Goal: Task Accomplishment & Management: Manage account settings

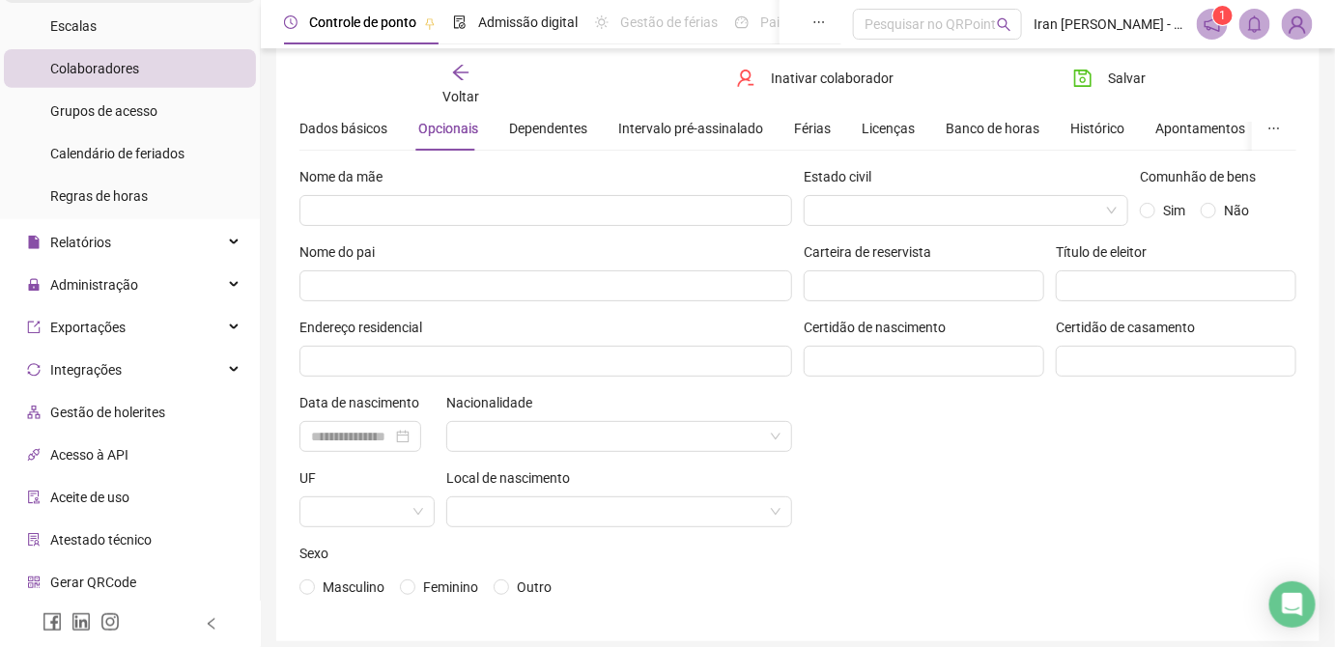
scroll to position [262, 0]
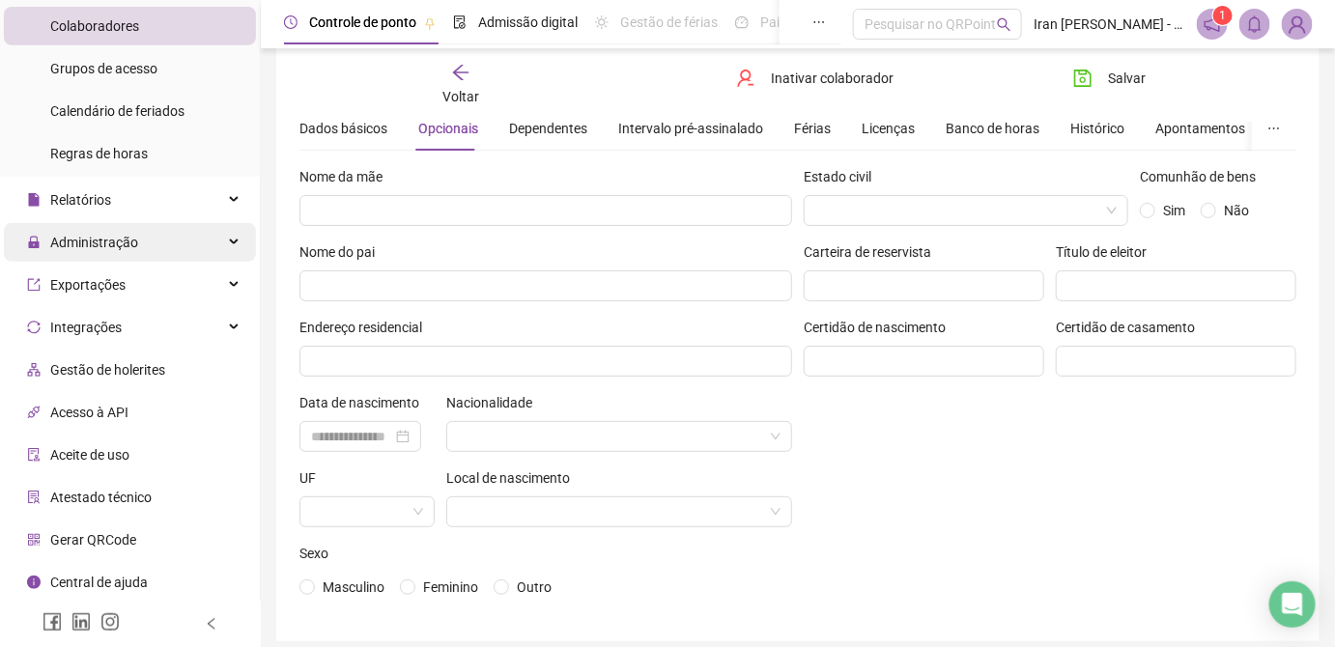
click at [156, 258] on div "Administração" at bounding box center [130, 242] width 252 height 39
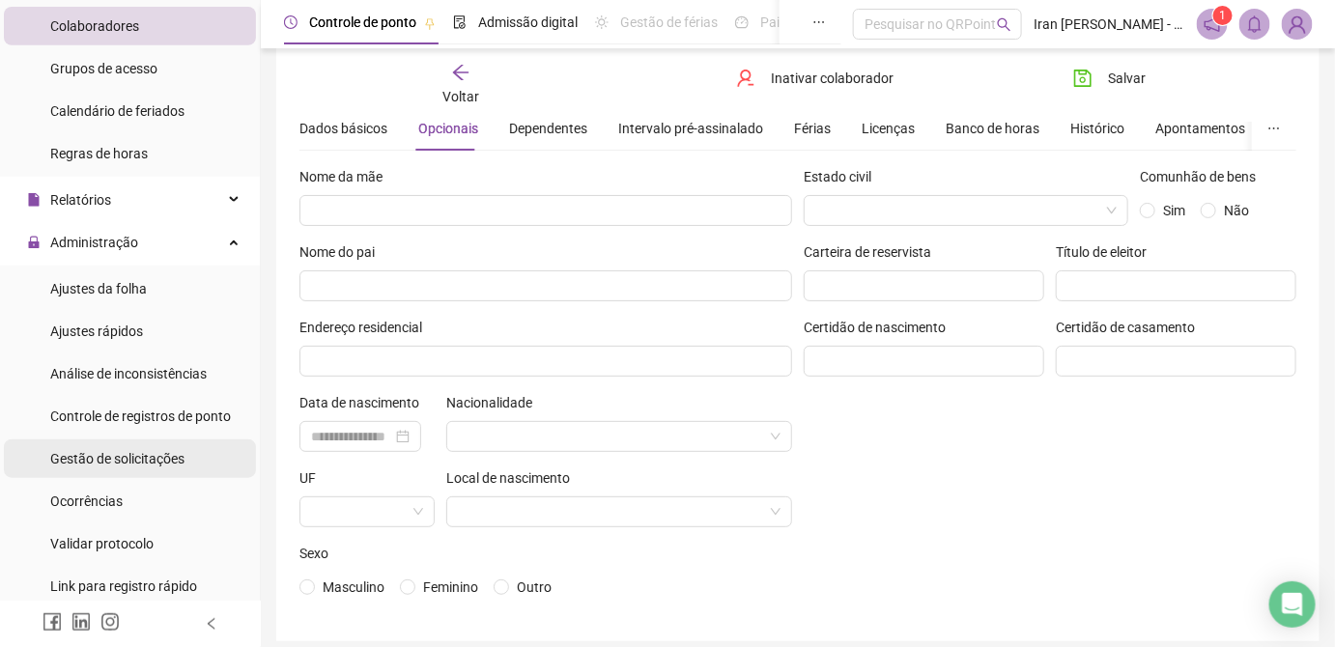
click at [159, 461] on span "Gestão de solicitações" at bounding box center [117, 458] width 134 height 15
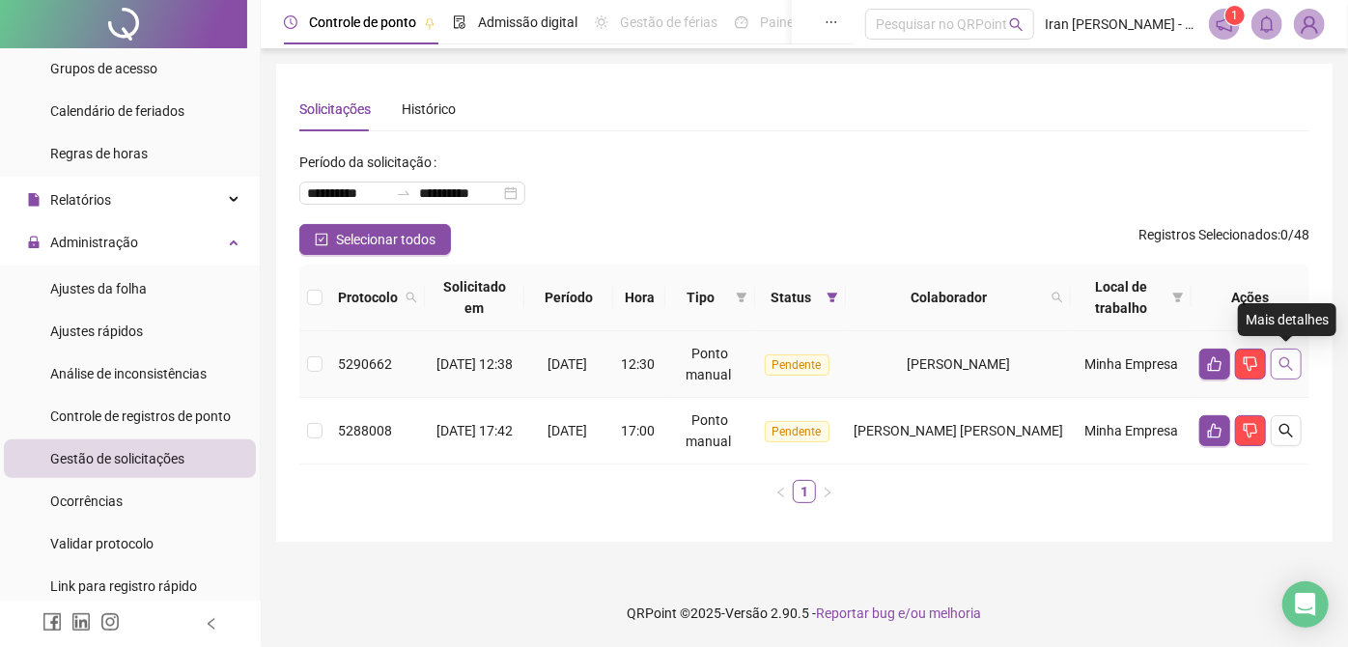
click at [1284, 363] on icon "search" at bounding box center [1286, 363] width 15 height 15
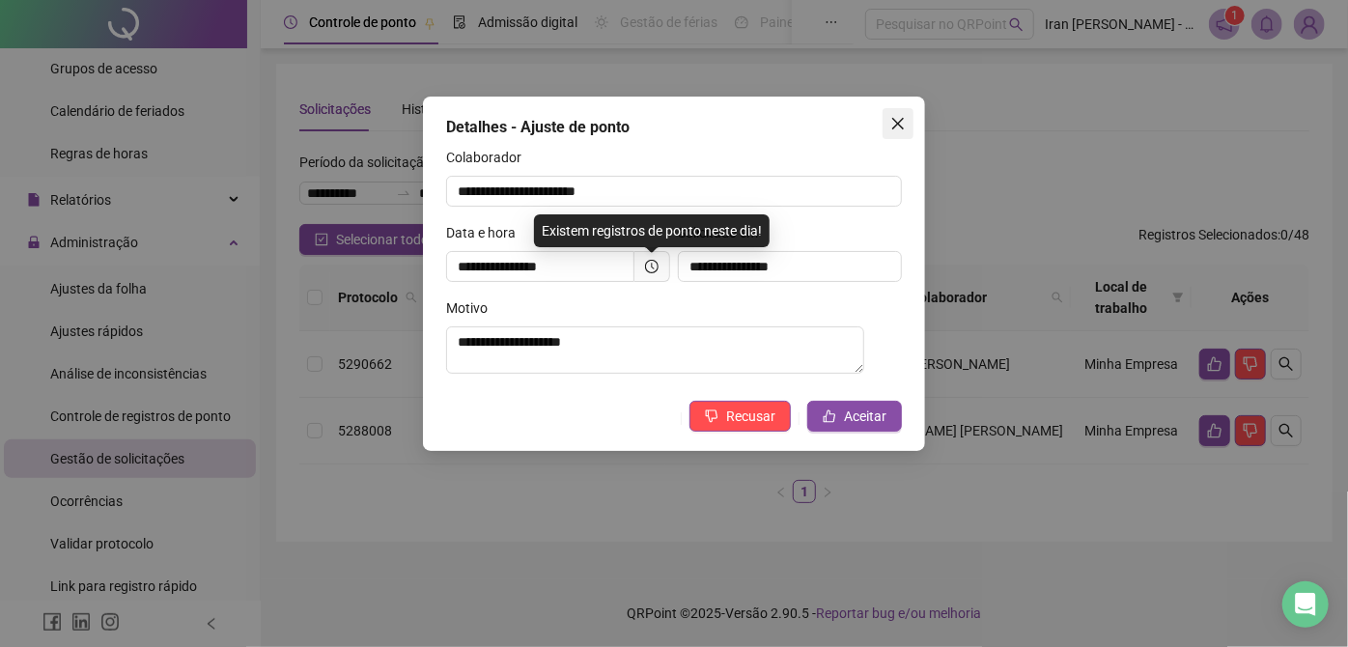
click at [896, 116] on icon "close" at bounding box center [897, 123] width 15 height 15
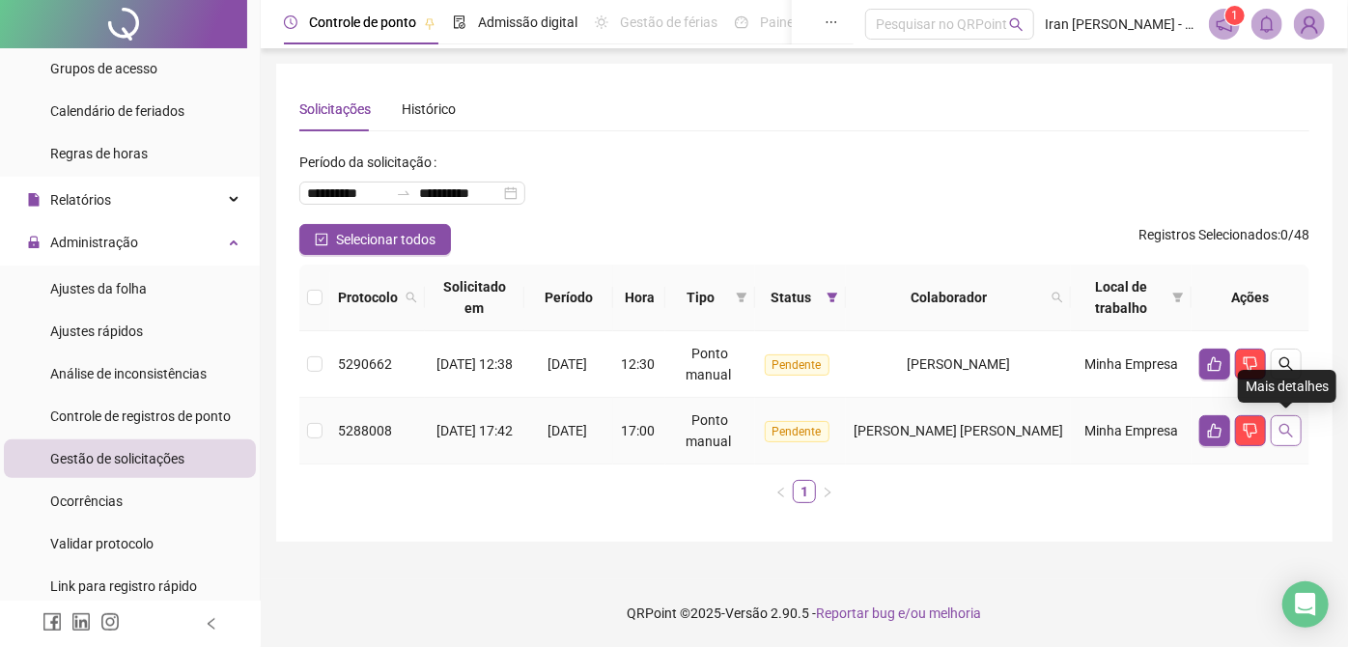
click at [1290, 434] on icon "search" at bounding box center [1287, 431] width 14 height 14
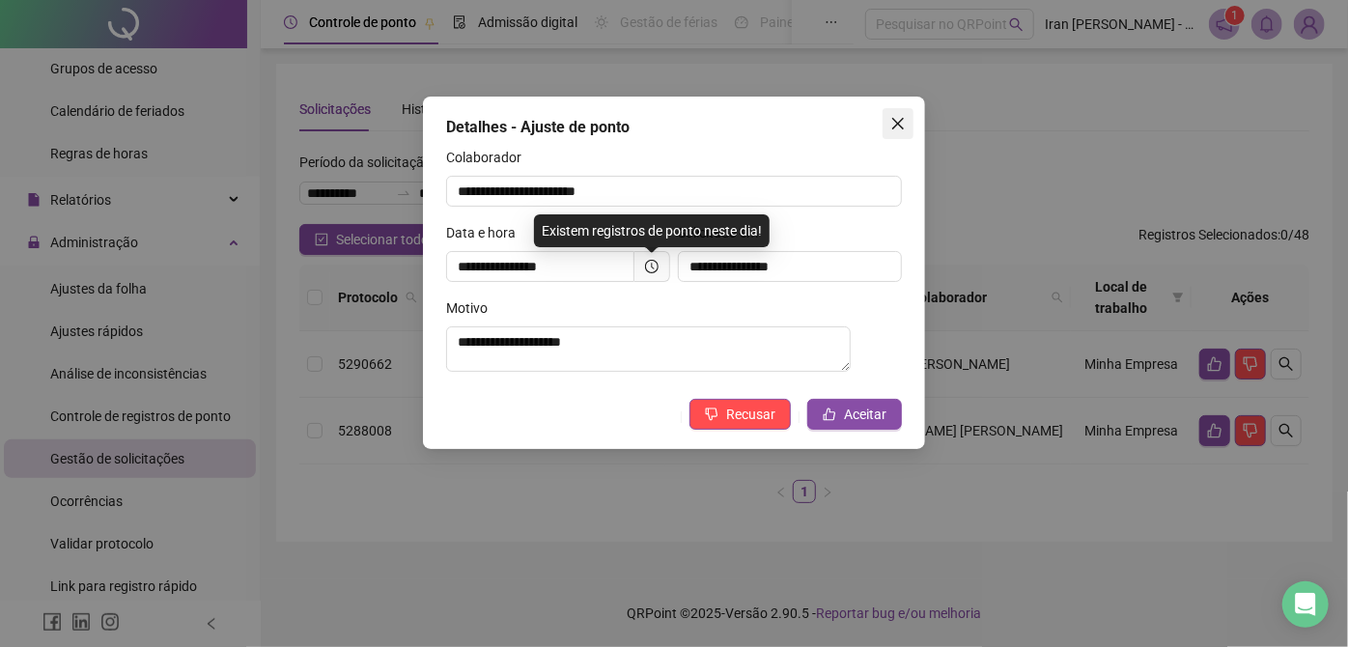
click at [905, 123] on icon "close" at bounding box center [897, 123] width 15 height 15
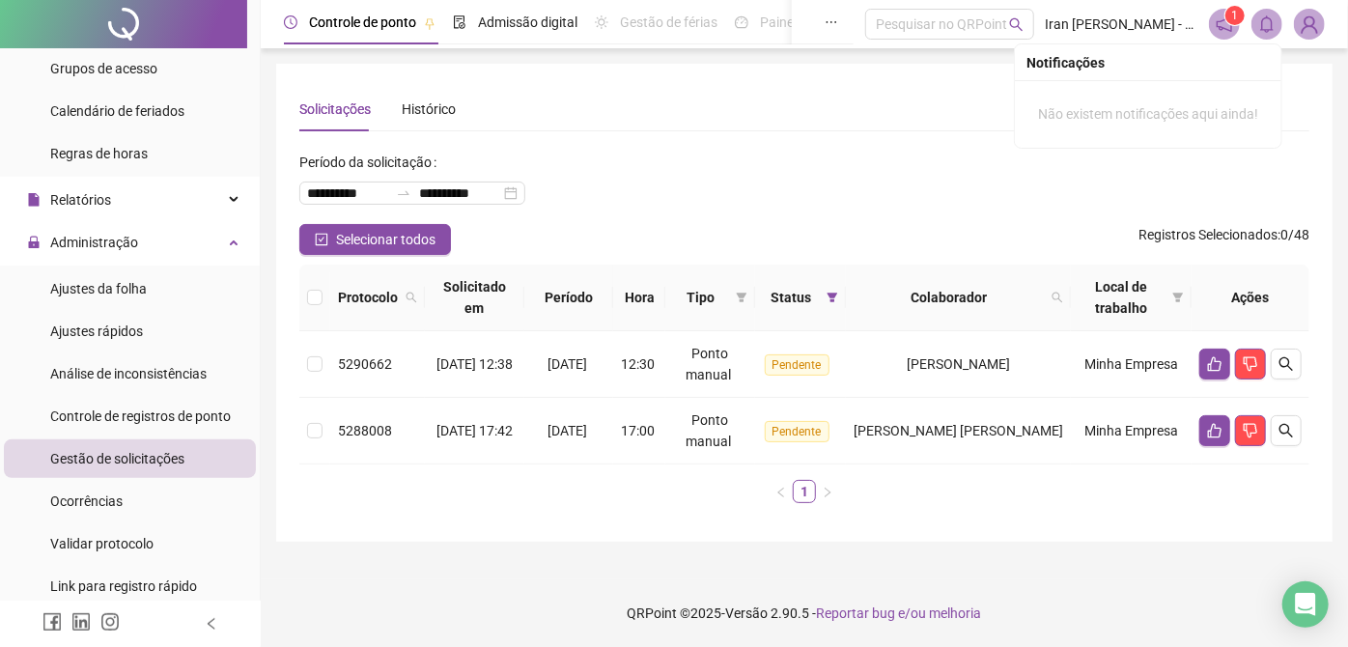
click at [1317, 26] on img at bounding box center [1309, 24] width 29 height 29
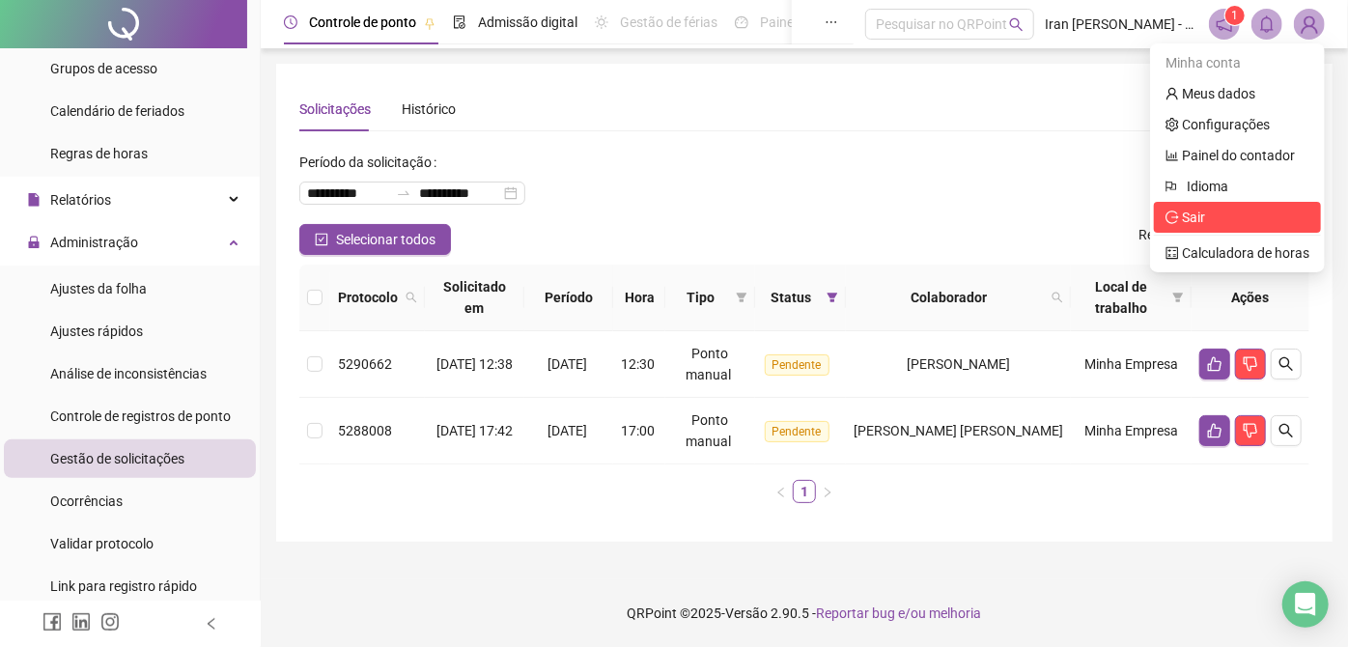
click at [1202, 216] on span "Sair" at bounding box center [1193, 217] width 23 height 15
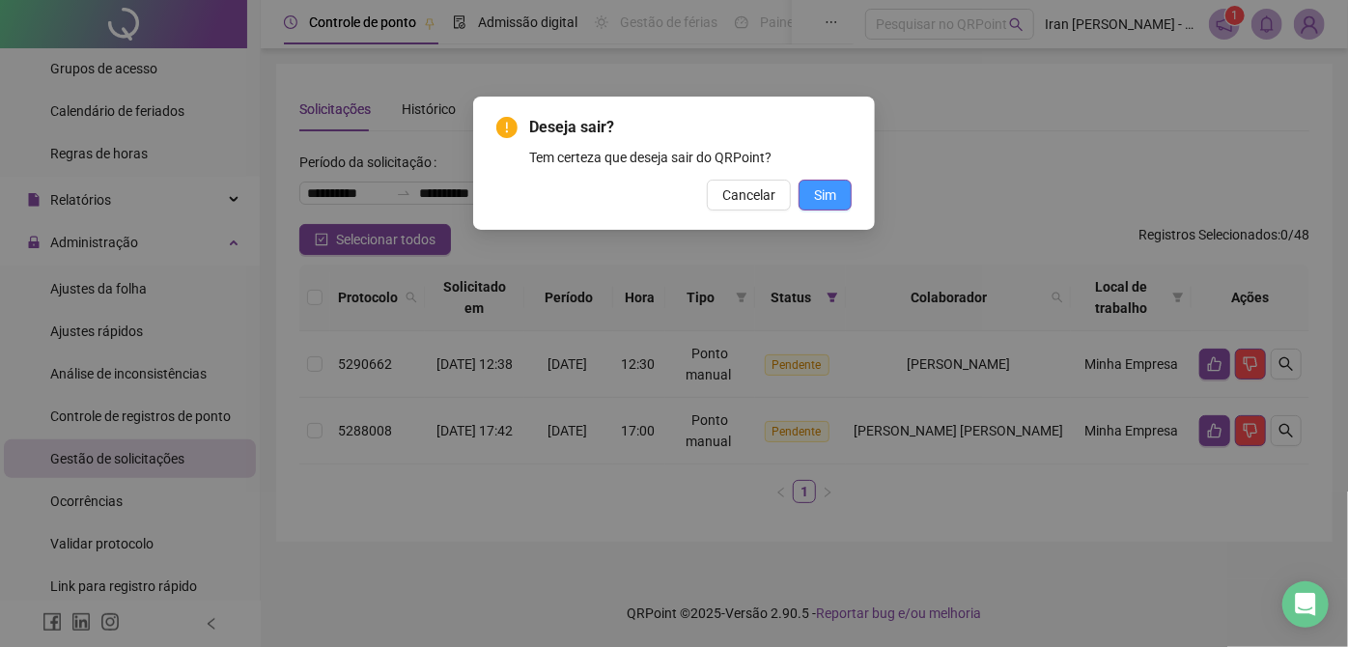
click at [832, 189] on span "Sim" at bounding box center [825, 194] width 22 height 21
